Goal: Task Accomplishment & Management: Manage account settings

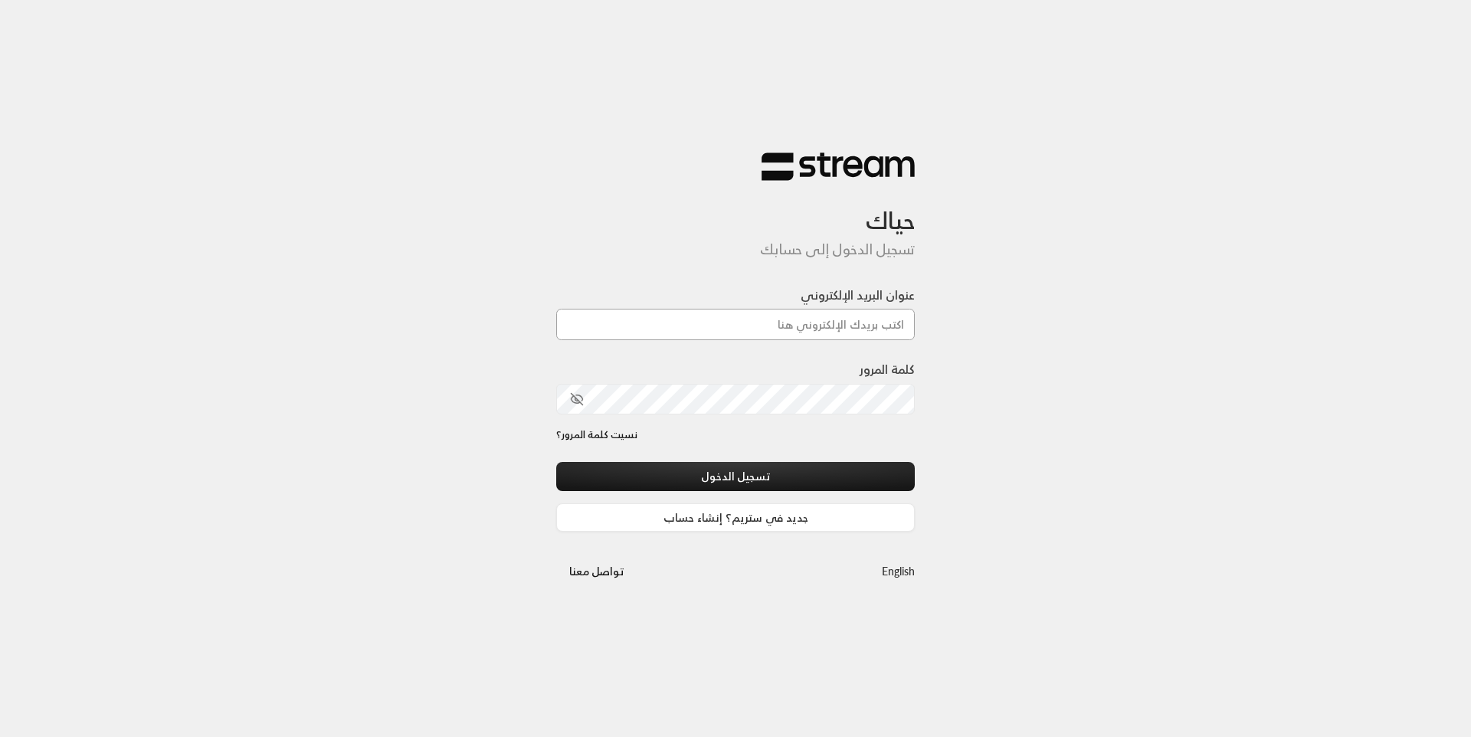
drag, startPoint x: 0, startPoint y: 0, endPoint x: 750, endPoint y: 329, distance: 819.2
click at [750, 329] on input "عنوان البريد الإلكتروني" at bounding box center [735, 324] width 359 height 31
type input "[EMAIL_ADDRESS][DOMAIN_NAME]"
click at [965, 162] on div "حياك تسجيل الدخول إلى حسابك عنوان البريد الإلكتروني [EMAIL_ADDRESS][DOMAIN_NAME…" at bounding box center [735, 368] width 1471 height 737
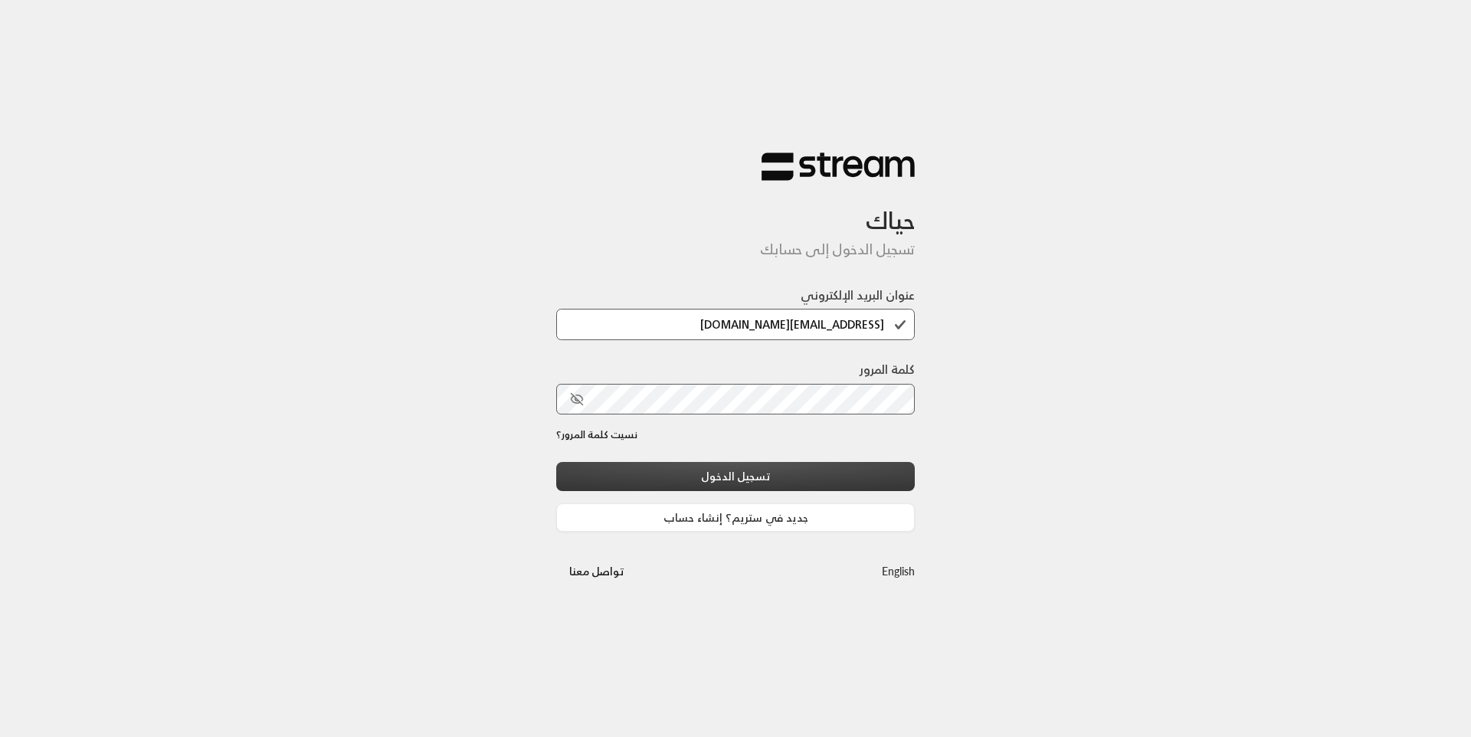
click at [811, 471] on button "تسجيل الدخول" at bounding box center [735, 476] width 359 height 28
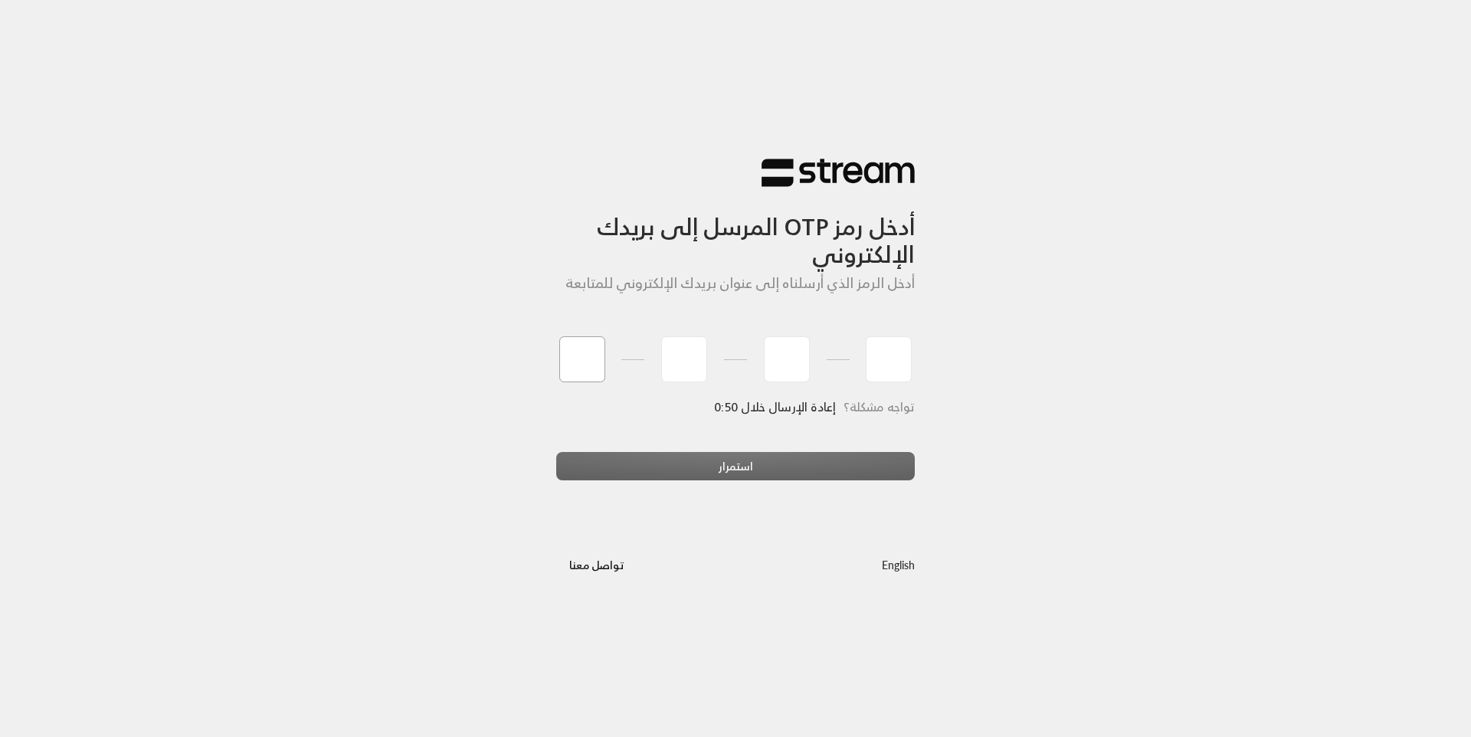
type input "4"
type input "7"
type input "1"
type input "6"
click at [824, 460] on div "استمرار" at bounding box center [735, 472] width 359 height 41
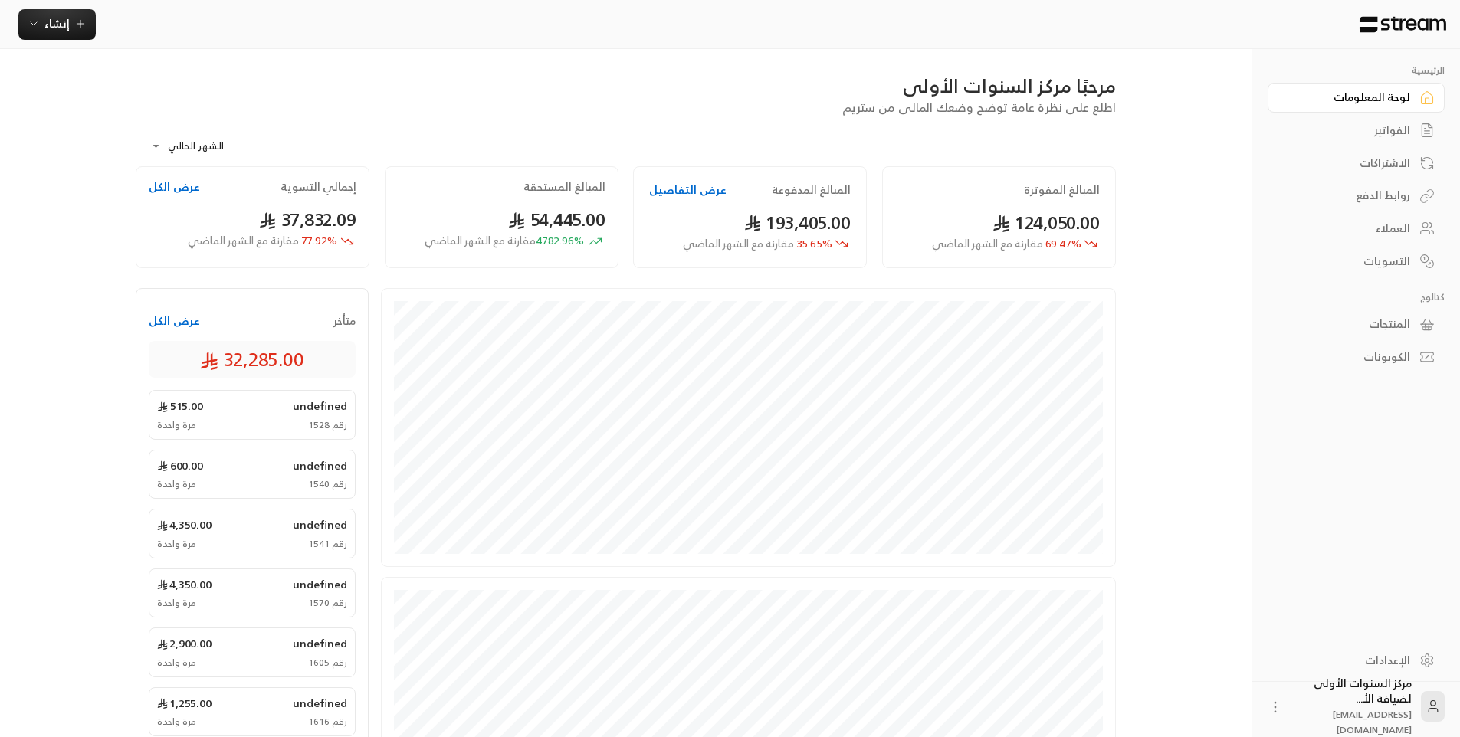
click at [1410, 131] on link "الفواتير" at bounding box center [1355, 131] width 177 height 30
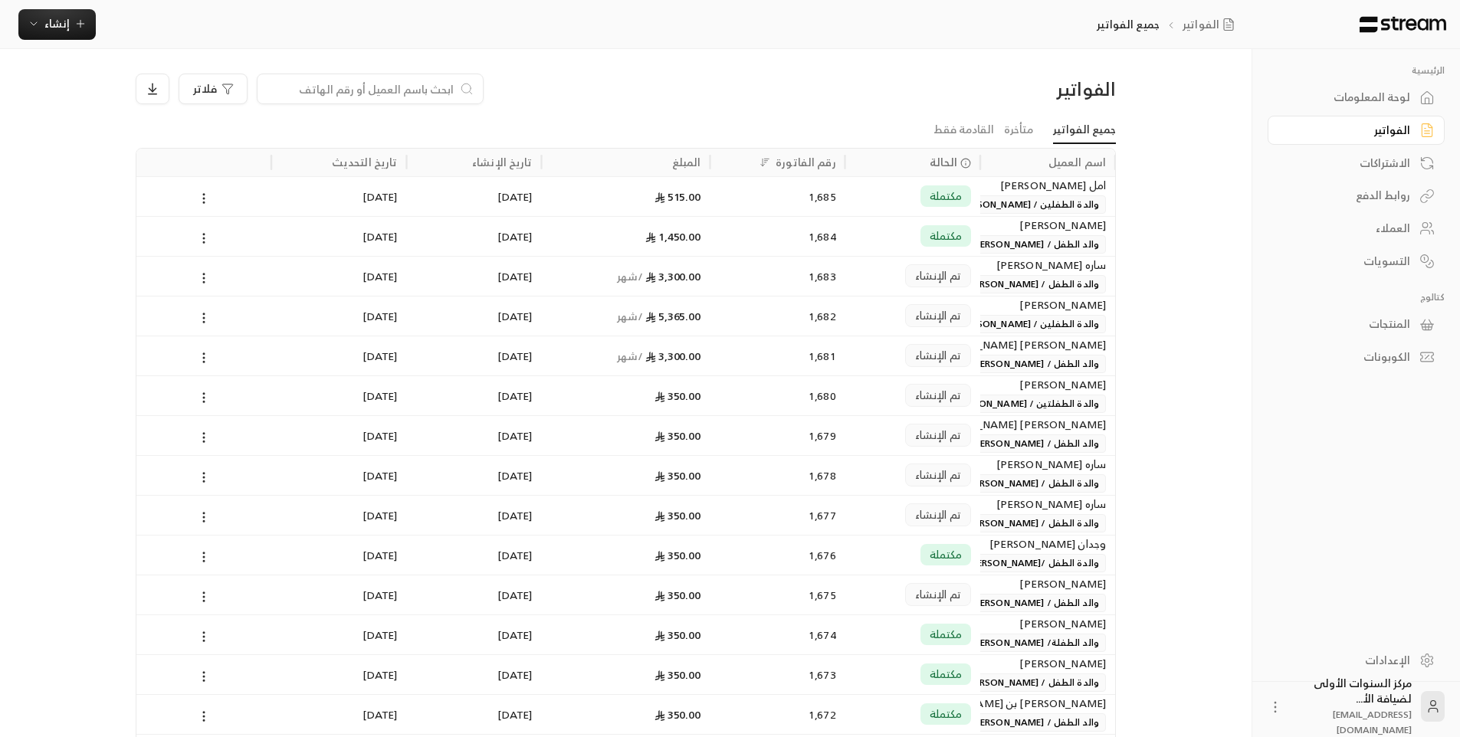
click at [444, 82] on input at bounding box center [360, 88] width 187 height 17
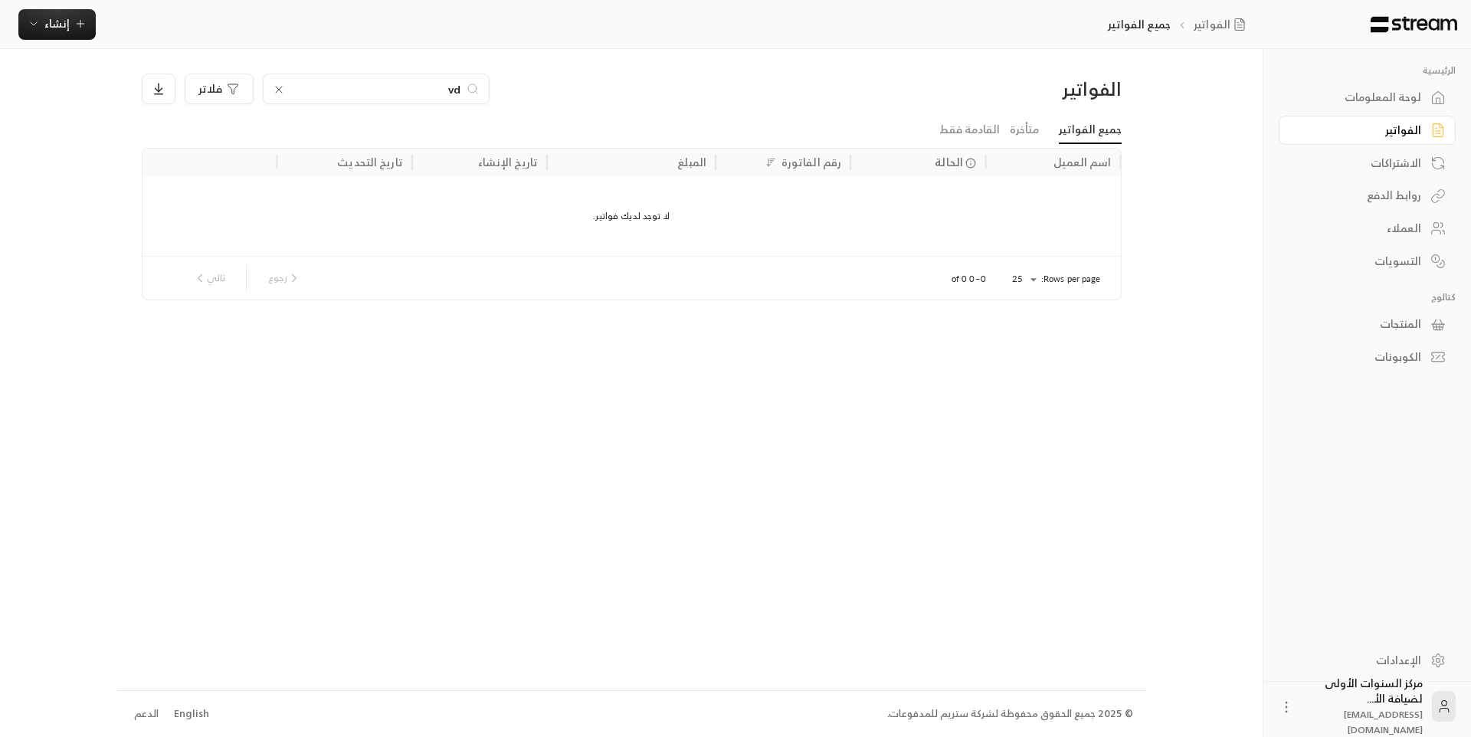
type input "v"
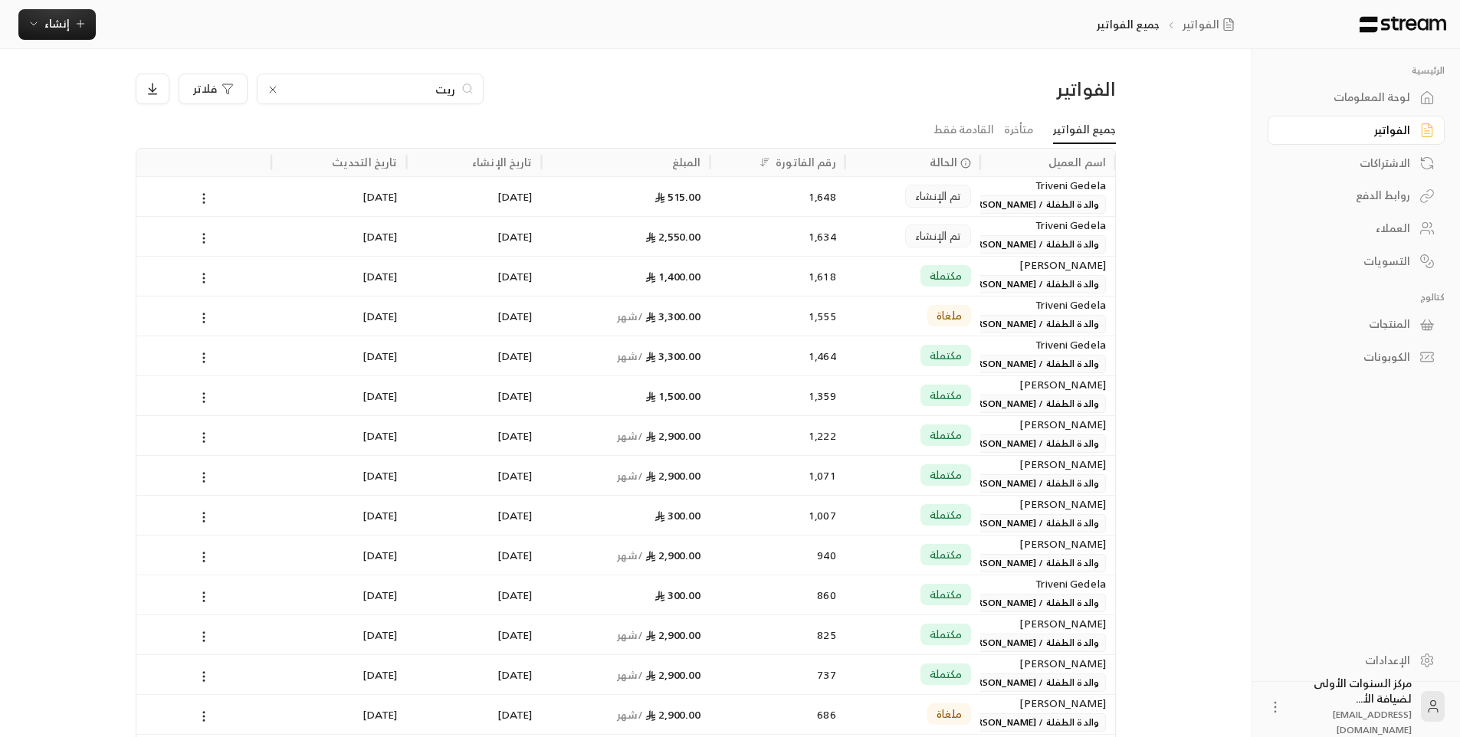
type input "ريت"
click at [869, 272] on div "مكتملة" at bounding box center [912, 276] width 116 height 39
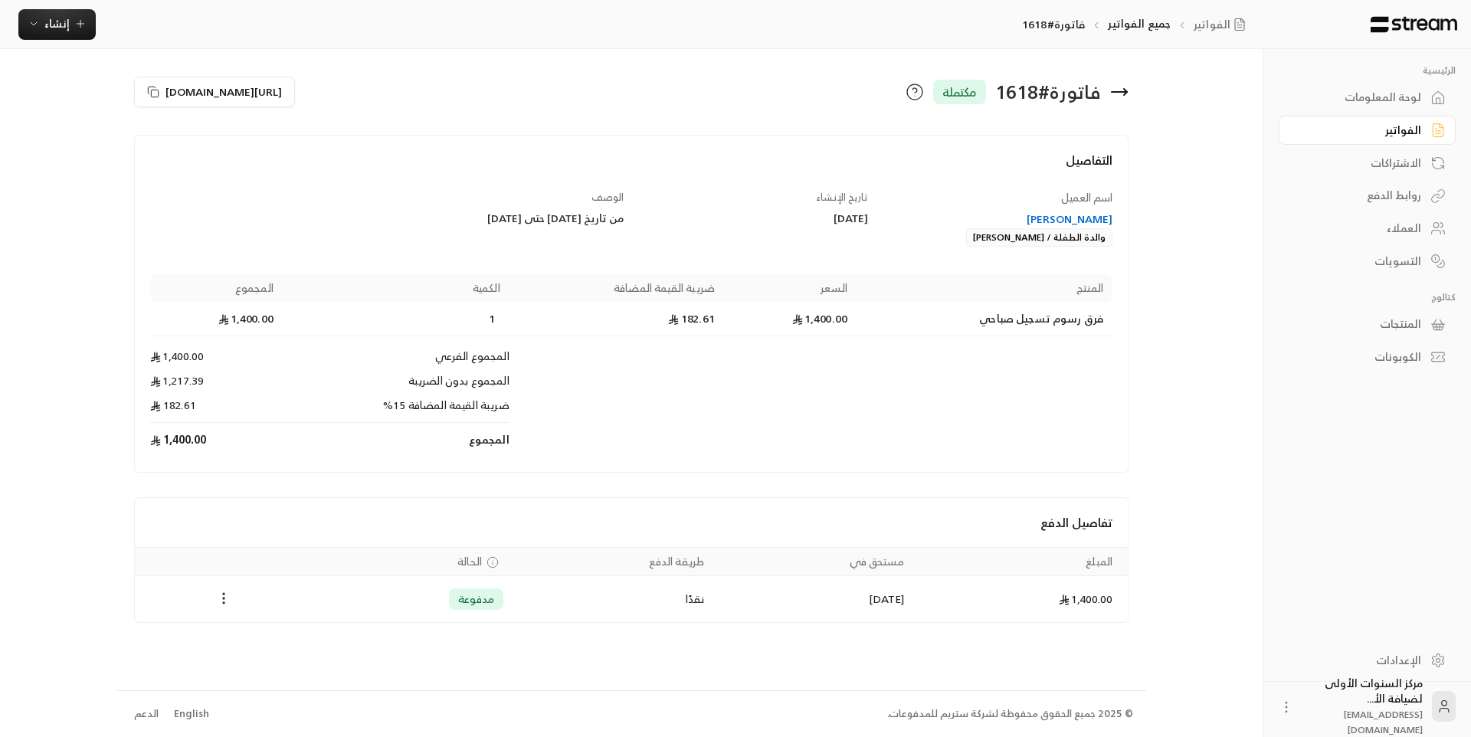
click at [1060, 219] on div "[PERSON_NAME]" at bounding box center [998, 218] width 230 height 15
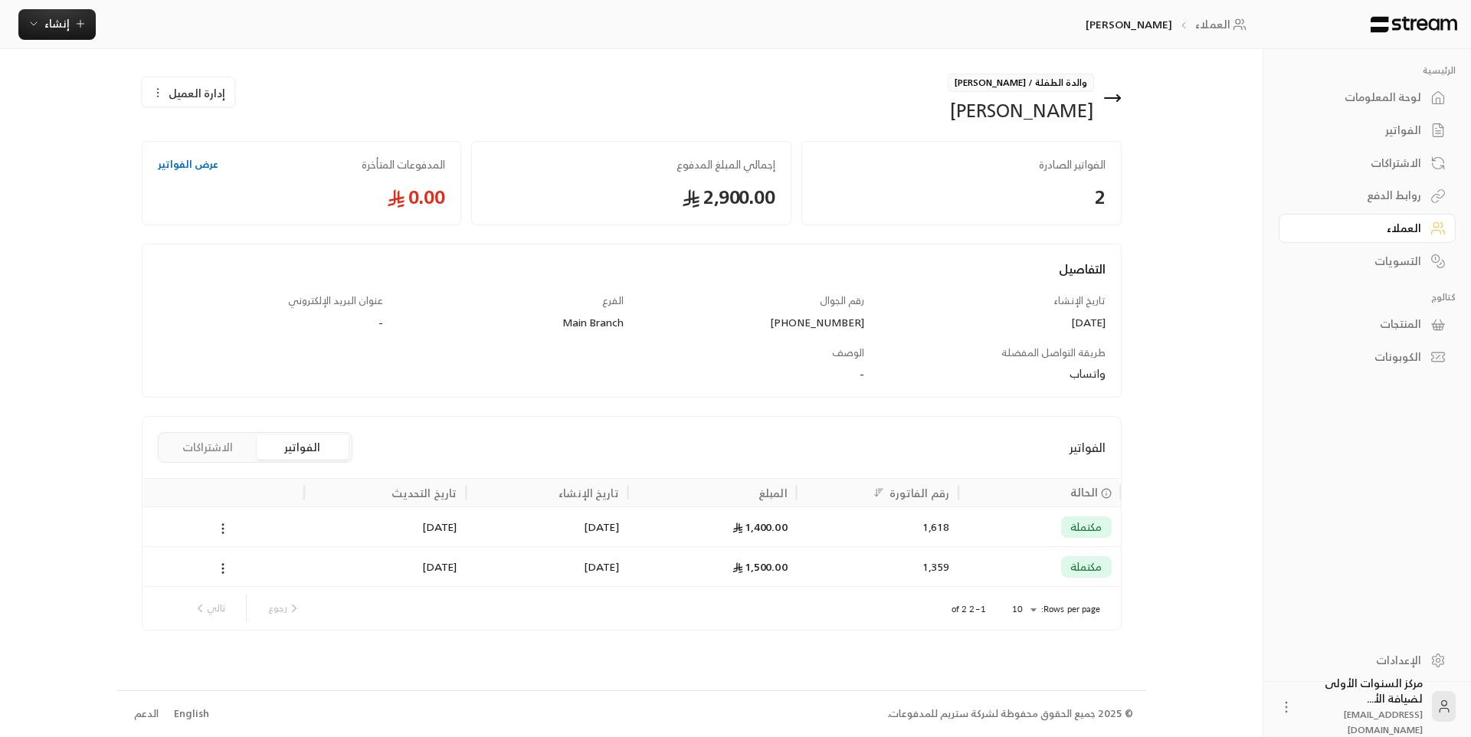
click at [217, 534] on icon at bounding box center [223, 529] width 14 height 14
click at [483, 395] on div at bounding box center [735, 368] width 1471 height 737
click at [194, 85] on span "إدارة العميل" at bounding box center [197, 93] width 57 height 16
click at [238, 142] on span "تعديل" at bounding box center [225, 137] width 28 height 12
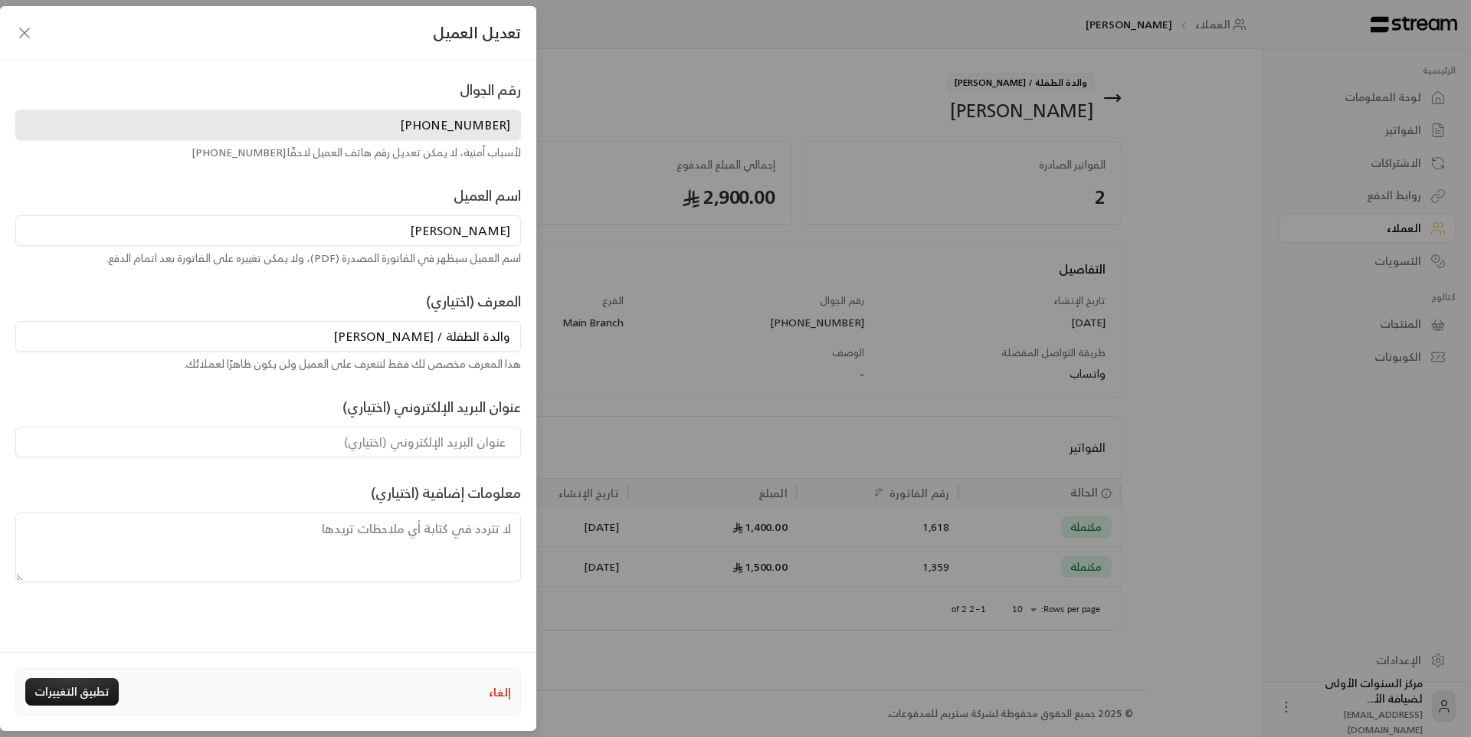
click at [502, 696] on button "إلغاء" at bounding box center [500, 692] width 22 height 16
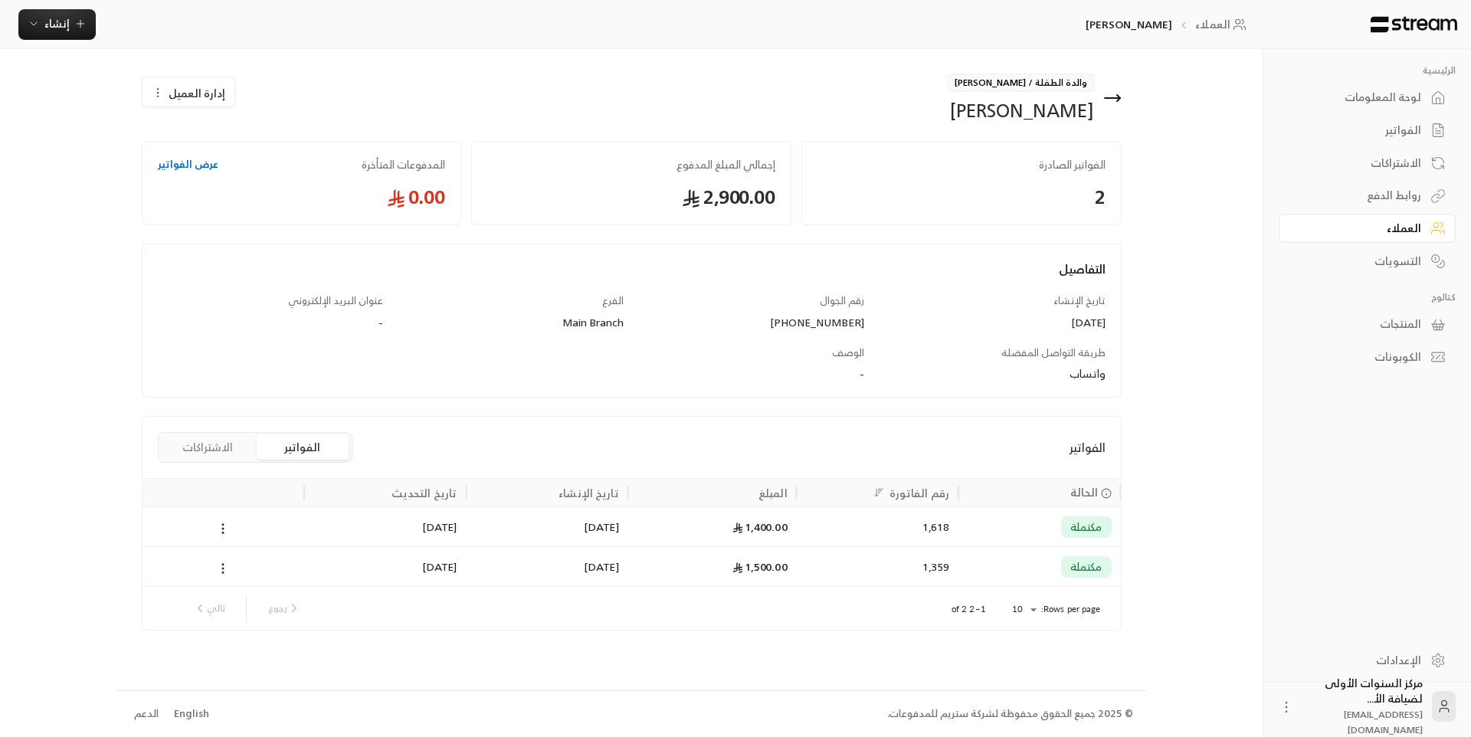
click at [1111, 98] on icon at bounding box center [1112, 98] width 15 height 0
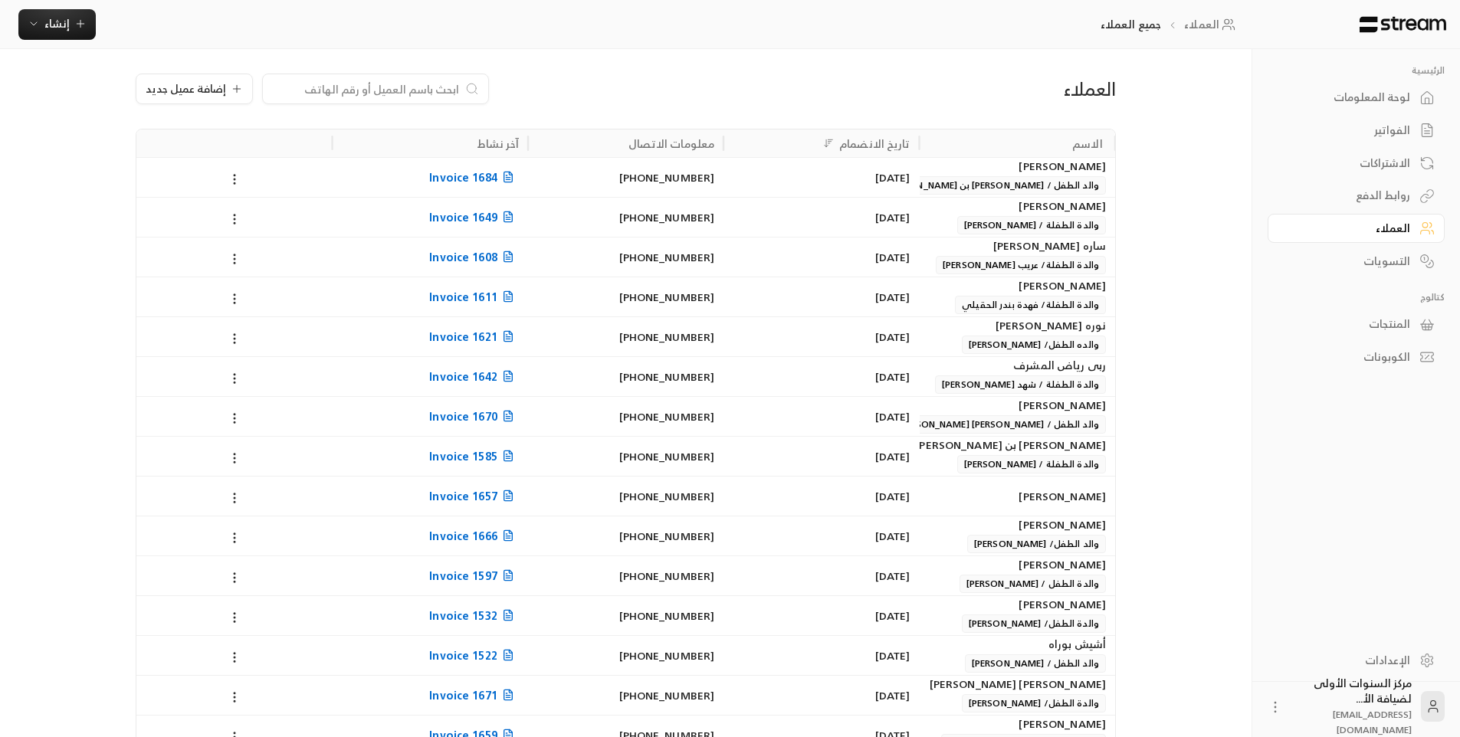
click at [399, 90] on input at bounding box center [365, 88] width 187 height 17
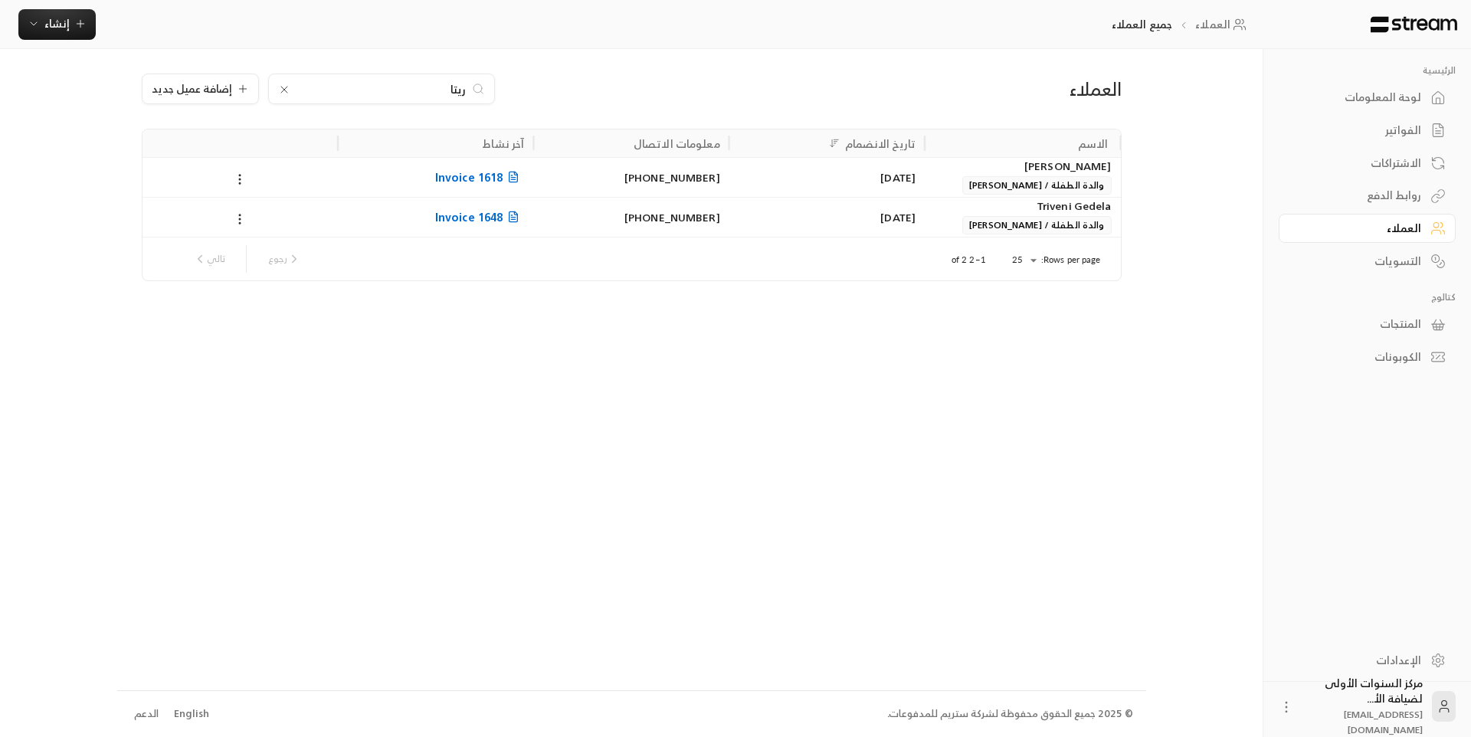
type input "ريتا"
click at [788, 185] on div "[DATE]" at bounding box center [827, 177] width 177 height 39
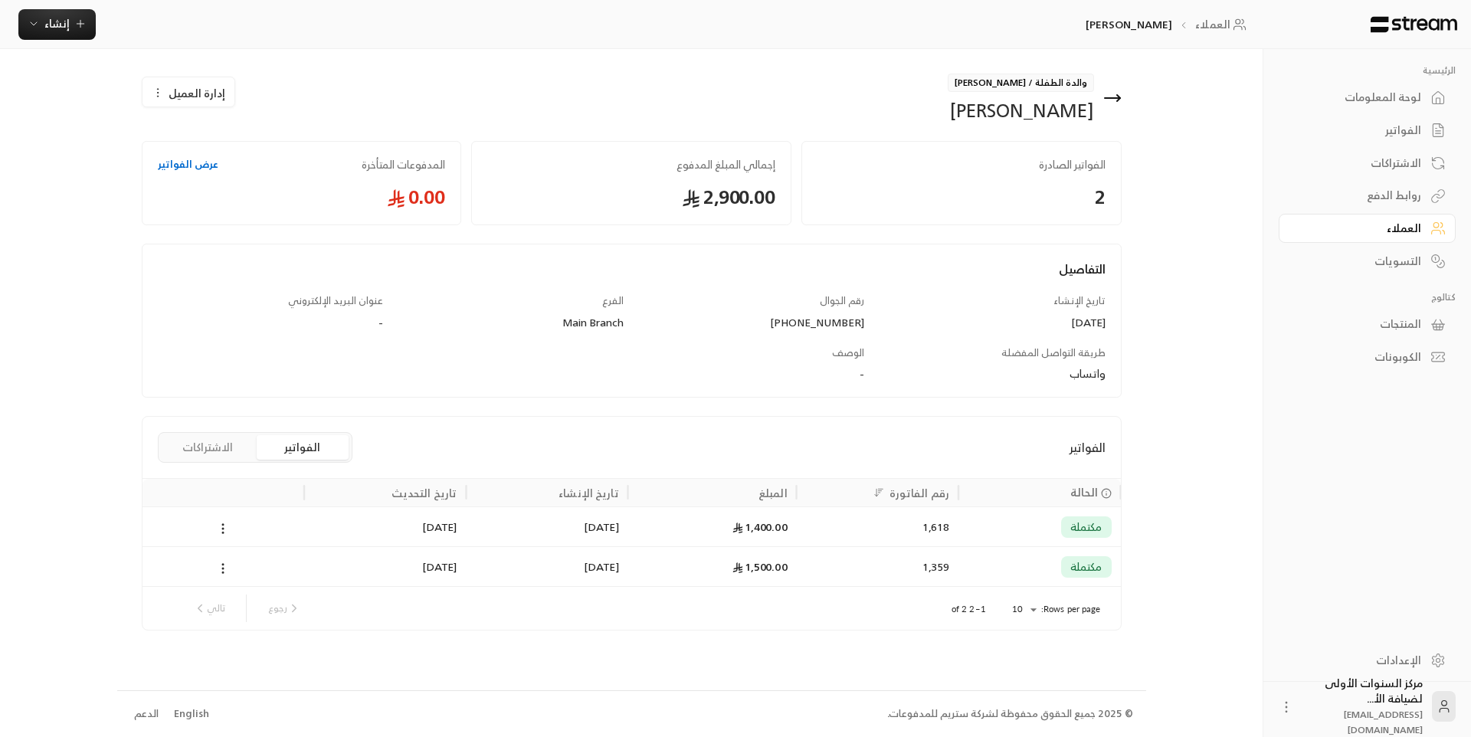
click at [194, 101] on span "إدارة العميل" at bounding box center [197, 93] width 57 height 16
click at [198, 133] on link "تعديل" at bounding box center [199, 138] width 95 height 28
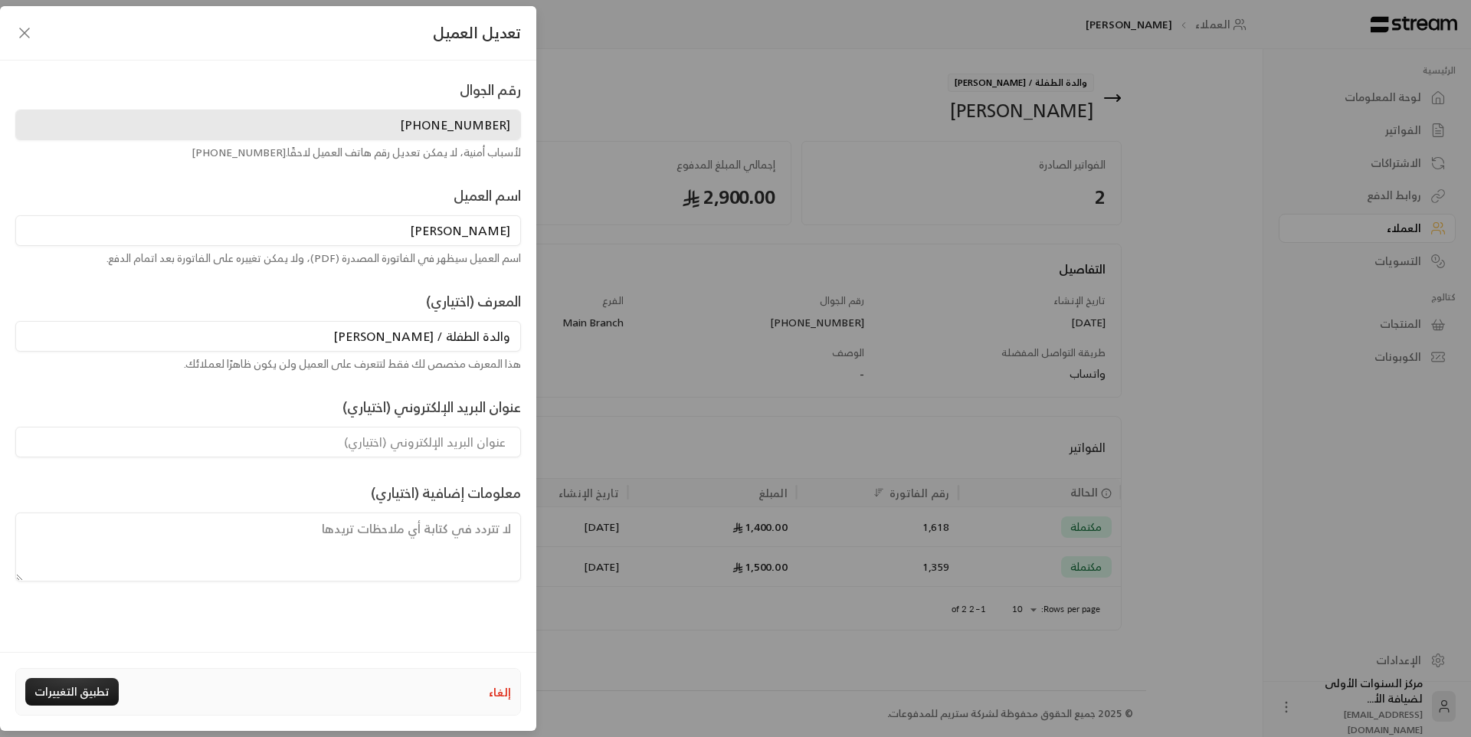
click at [27, 27] on icon "button" at bounding box center [24, 33] width 18 height 18
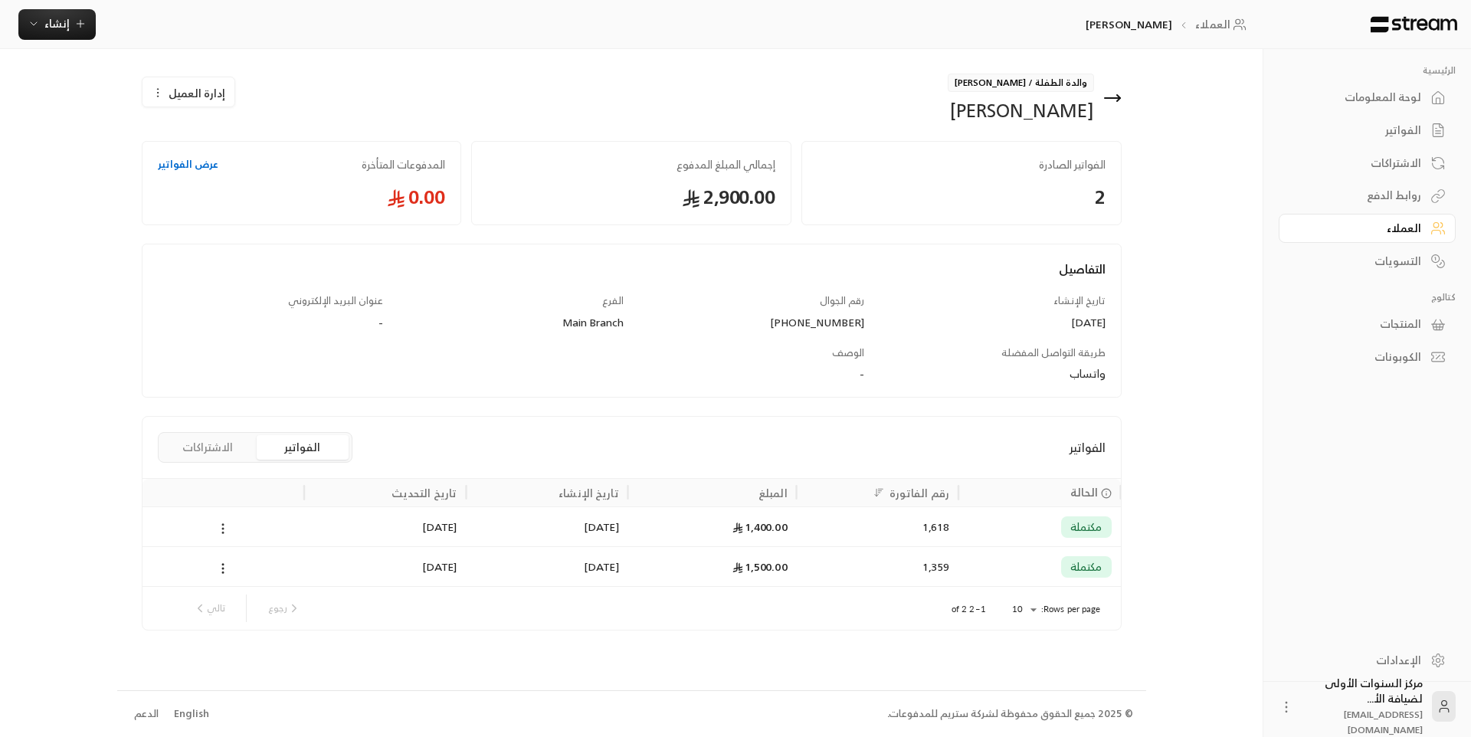
click at [220, 531] on icon at bounding box center [223, 529] width 14 height 14
click at [236, 572] on li "عرض" at bounding box center [240, 569] width 39 height 28
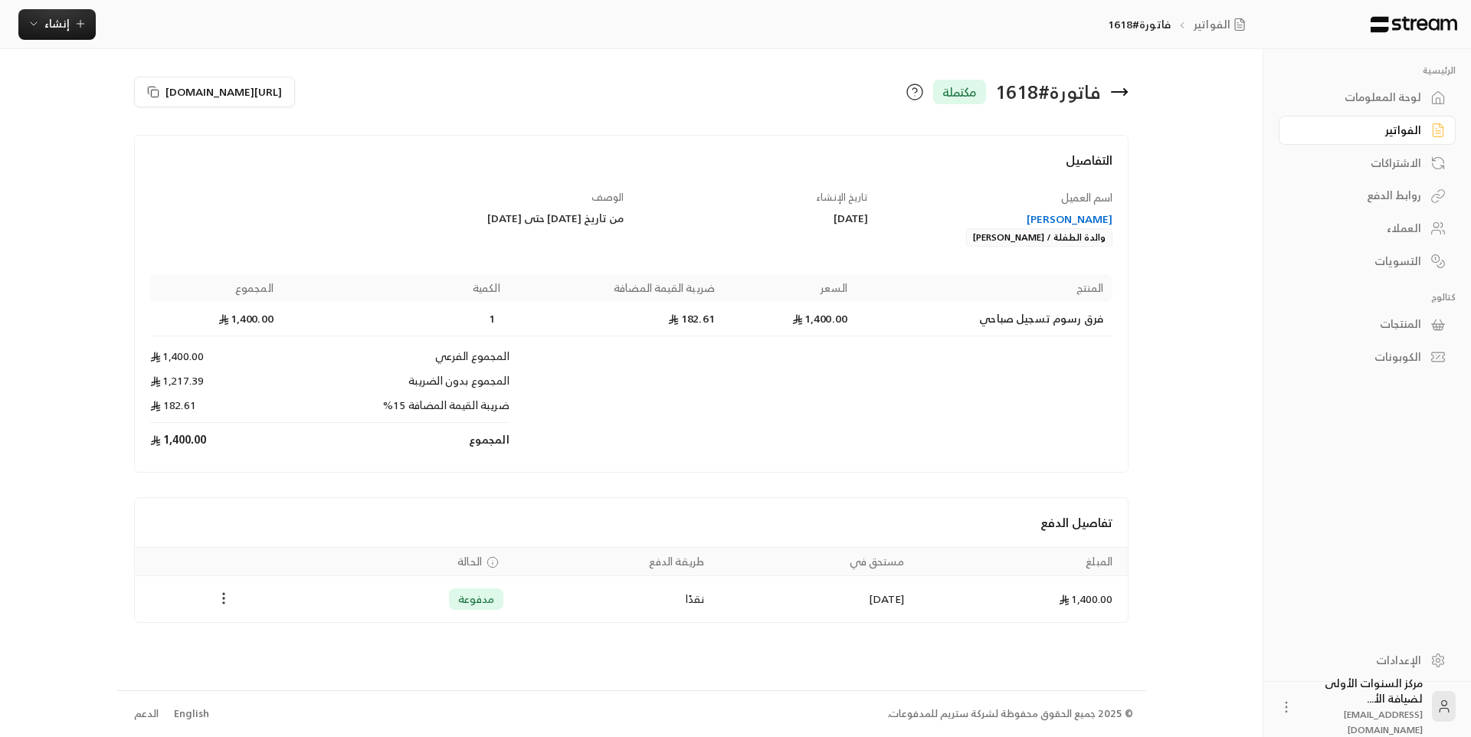
click at [221, 595] on icon "Payments" at bounding box center [223, 598] width 15 height 15
click at [264, 642] on li "تحميل الفاتورة" at bounding box center [261, 638] width 78 height 28
